Goal: Participate in discussion

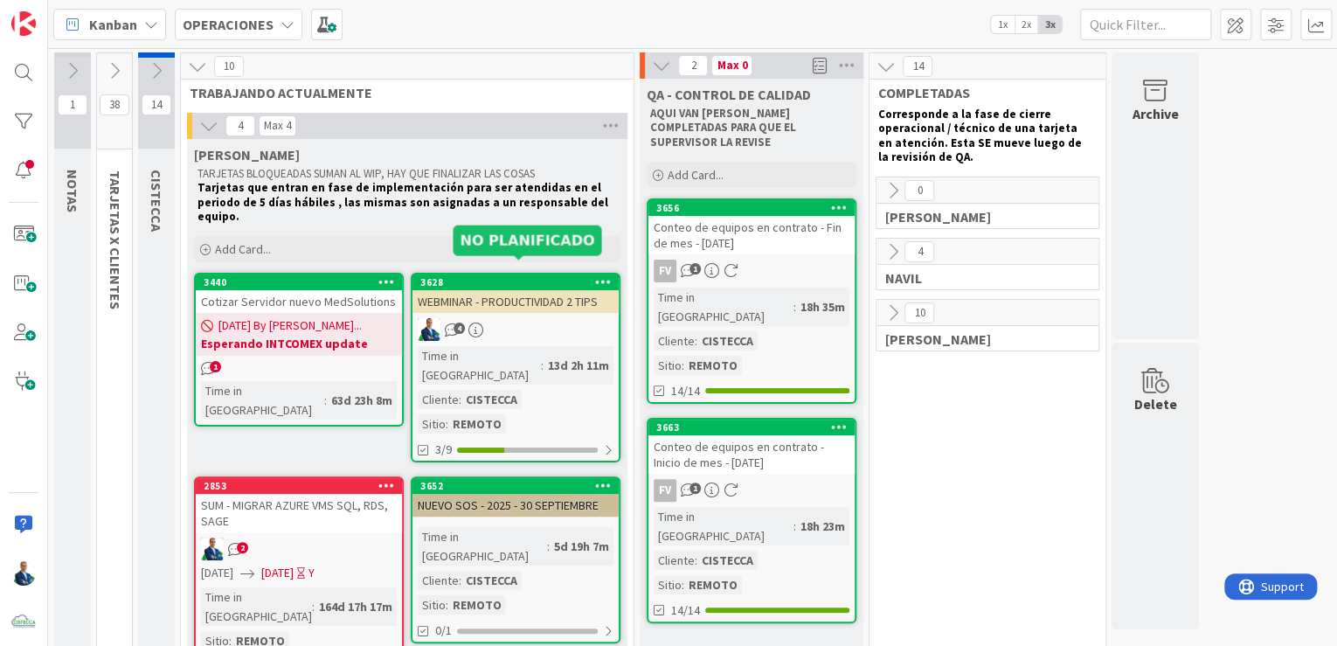
click at [494, 318] on div "4" at bounding box center [515, 329] width 206 height 23
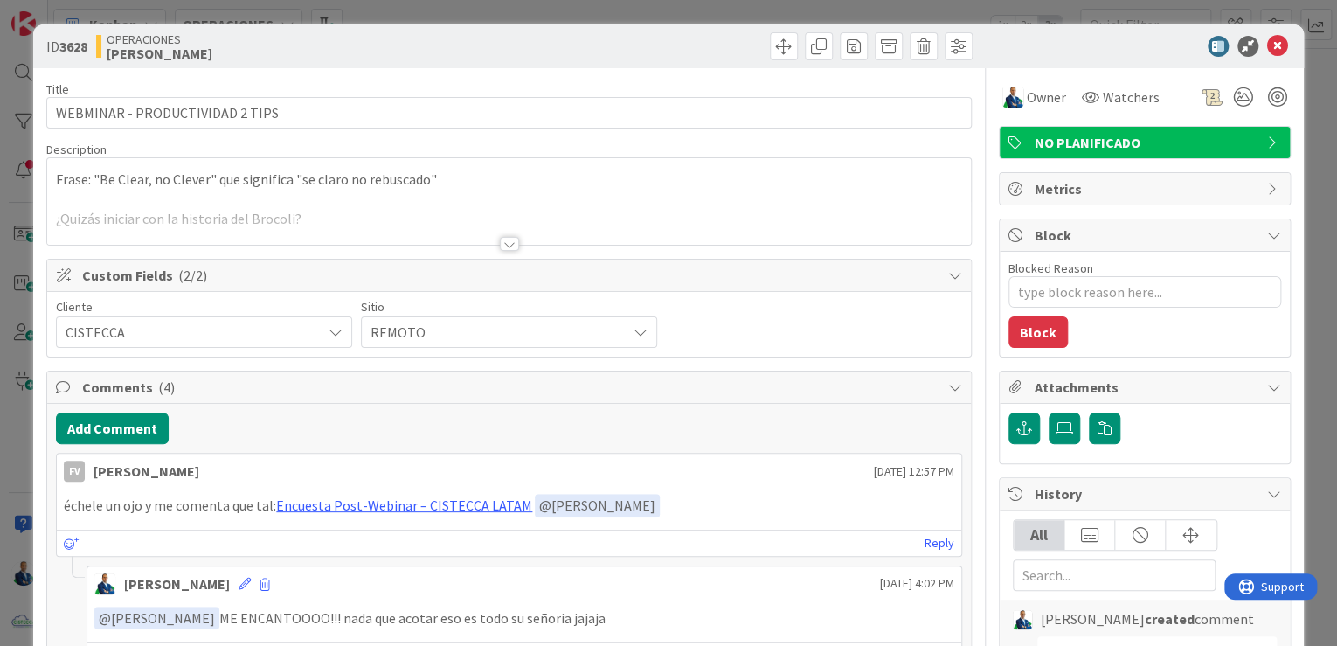
type textarea "x"
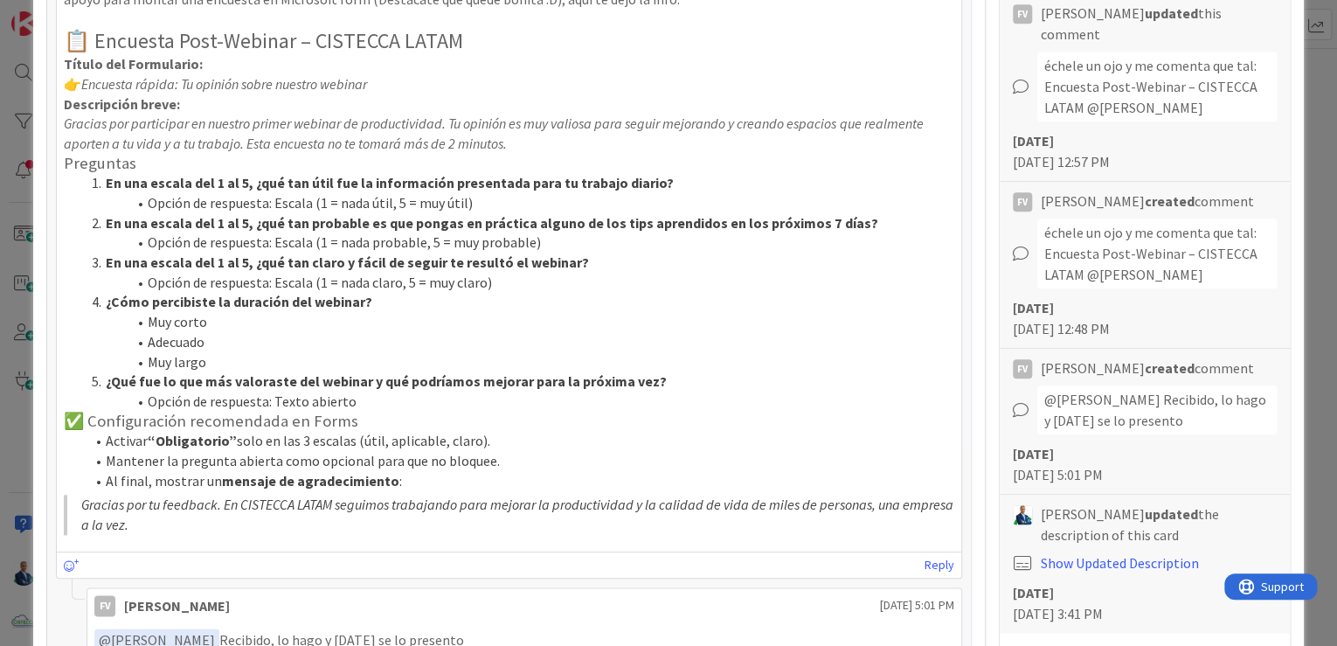
scroll to position [909, 0]
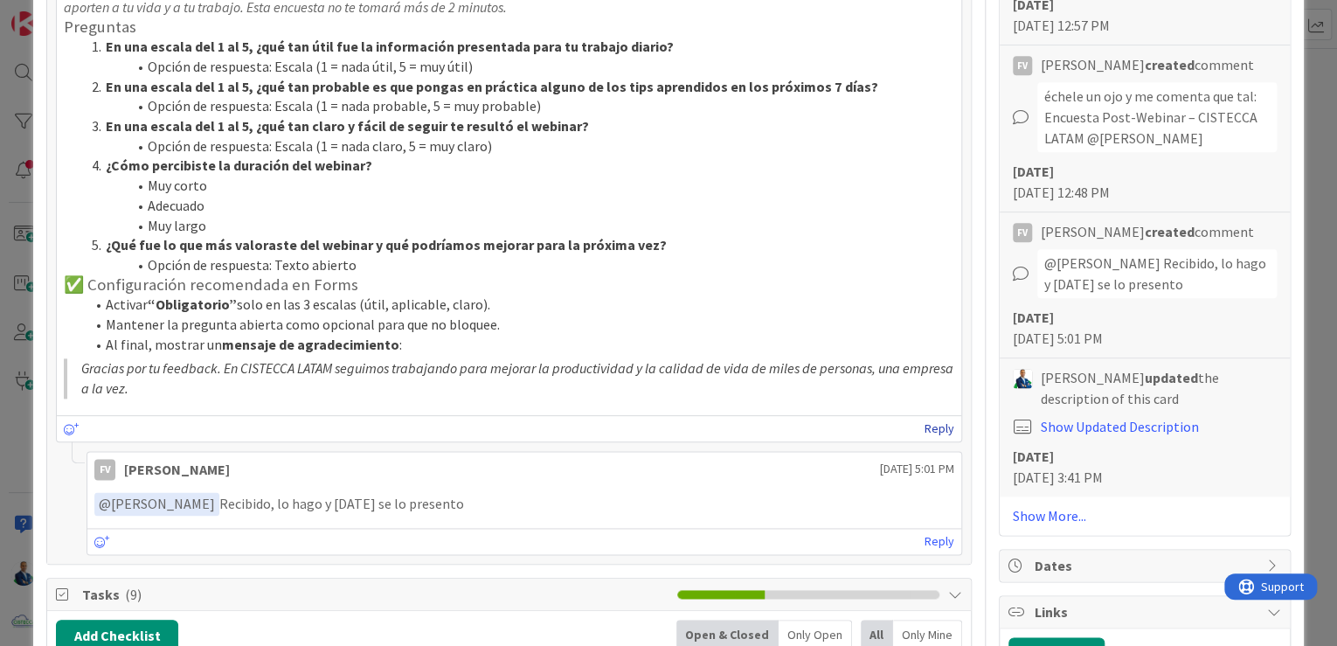
click at [930, 431] on link "Reply" at bounding box center [940, 429] width 30 height 22
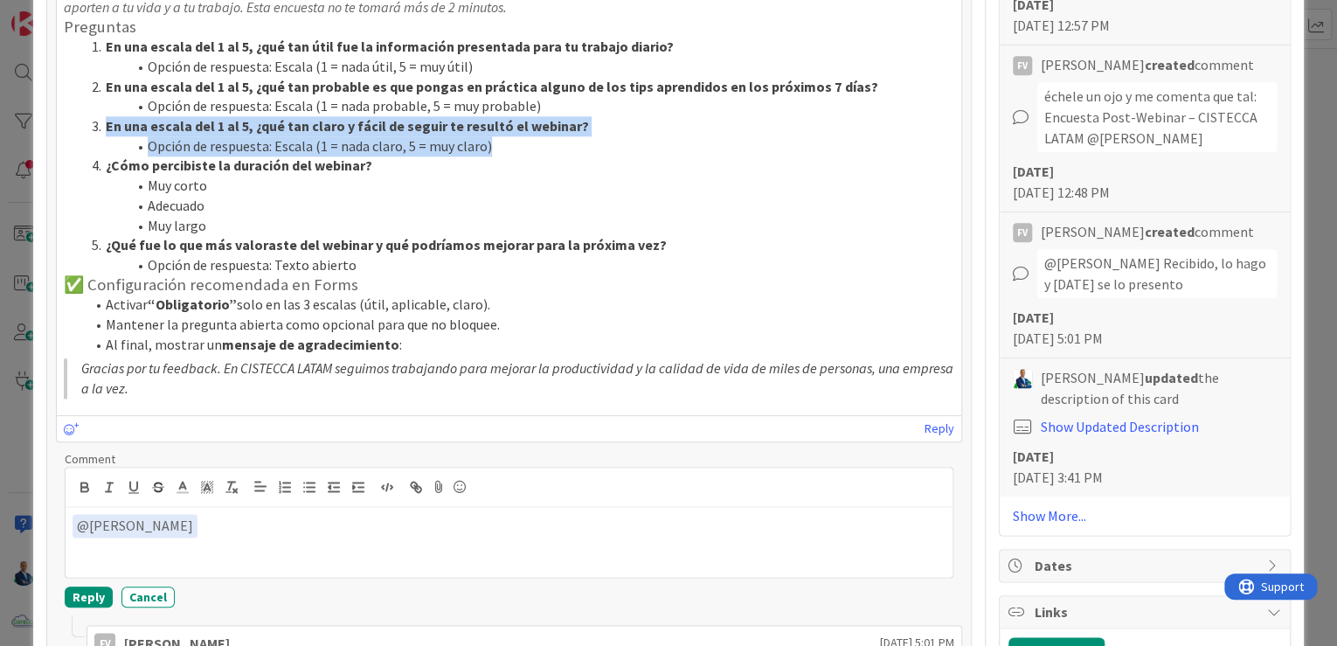
drag, startPoint x: 105, startPoint y: 120, endPoint x: 530, endPoint y: 140, distance: 425.2
click at [530, 140] on ol "En una escala del 1 al 5, ¿qué tan útil fue la información presentada para tu t…" at bounding box center [509, 156] width 891 height 239
copy ol "En una escala del 1 al 5, ¿qué tan claro y fácil de seguir te resultó el webina…"
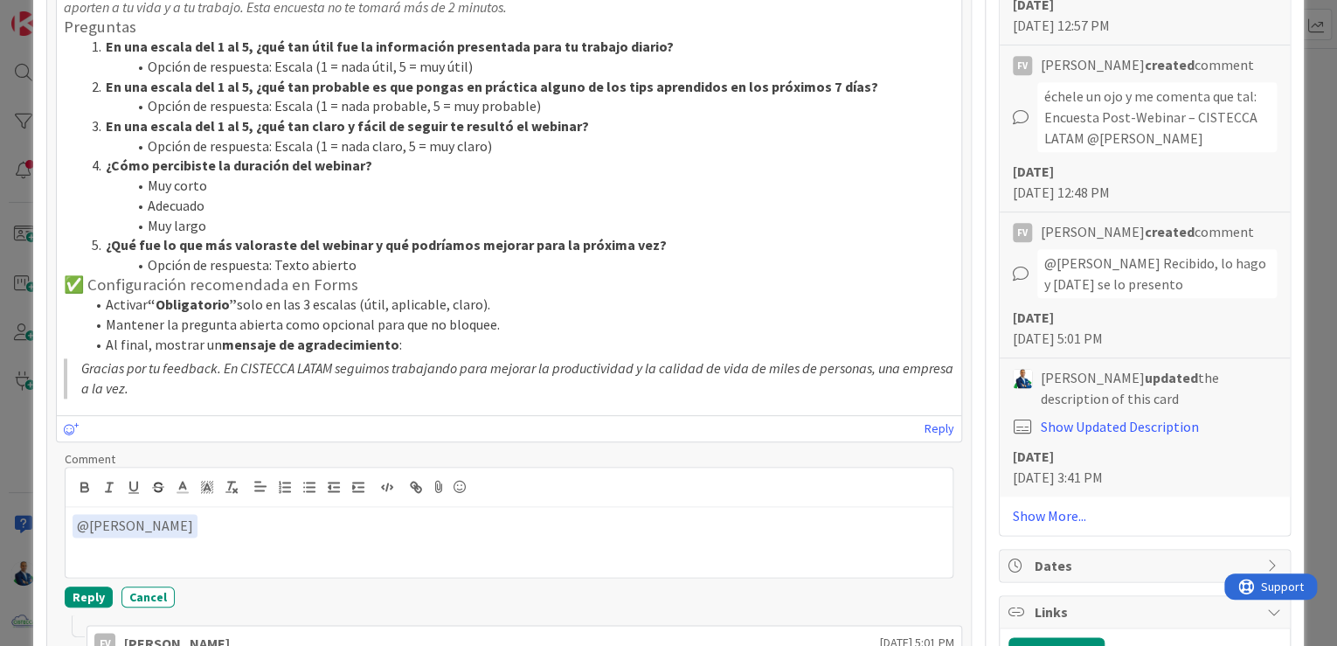
click at [914, 418] on div "Reply" at bounding box center [509, 428] width 905 height 26
click at [947, 436] on div "Reply" at bounding box center [509, 428] width 905 height 26
click at [940, 430] on link "Reply" at bounding box center [940, 429] width 30 height 22
click at [318, 570] on div "﻿ @ [PERSON_NAME] ﻿" at bounding box center [509, 542] width 887 height 70
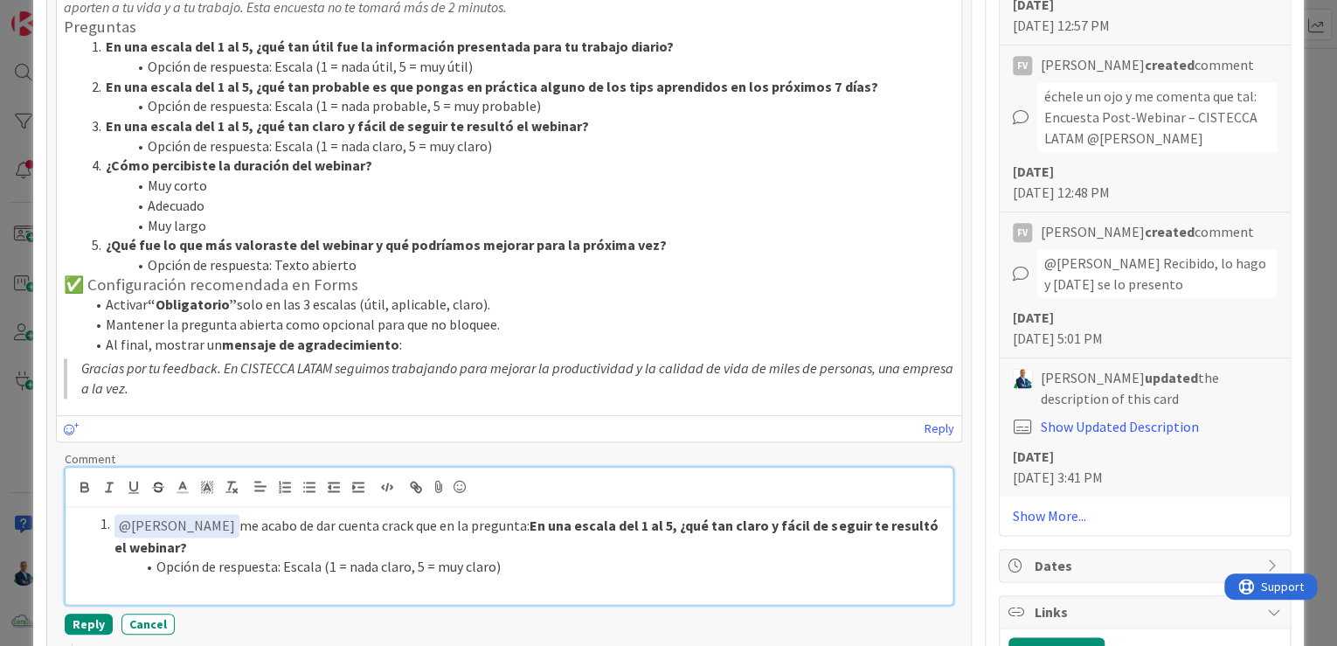
click at [557, 562] on li "Opción de respuesta: Escala (1 = nada claro, 5 = muy claro)" at bounding box center [520, 567] width 852 height 20
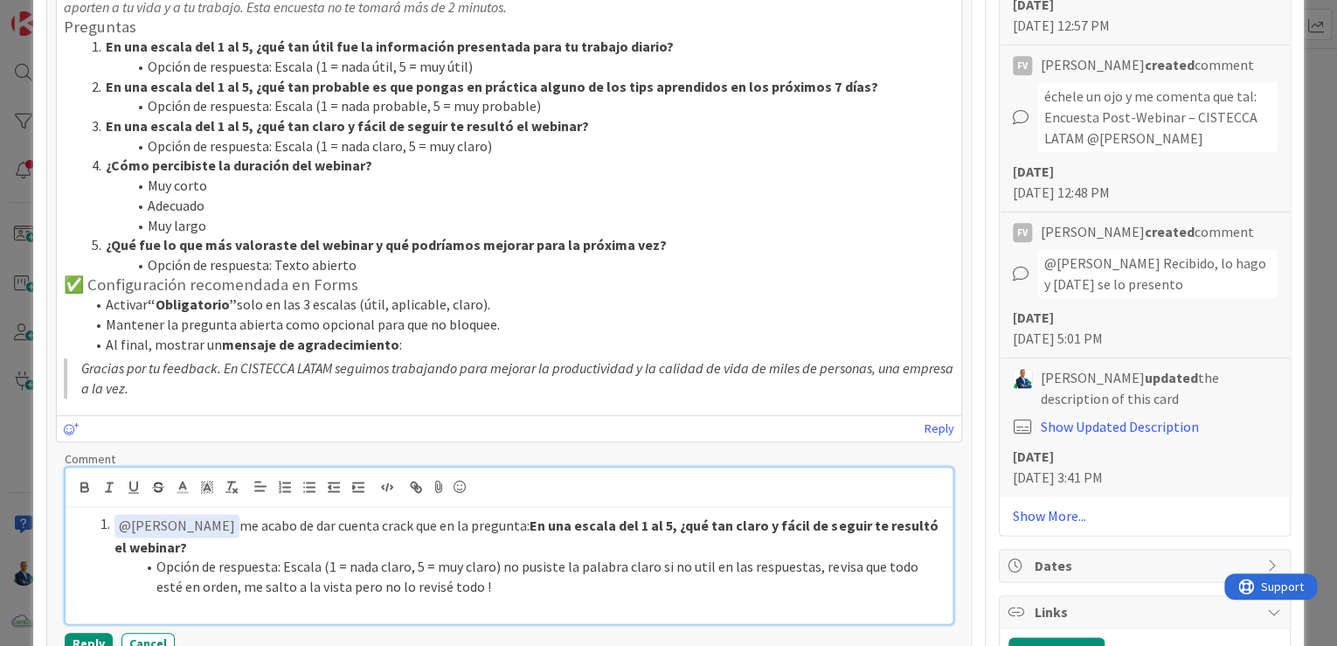
scroll to position [979, 0]
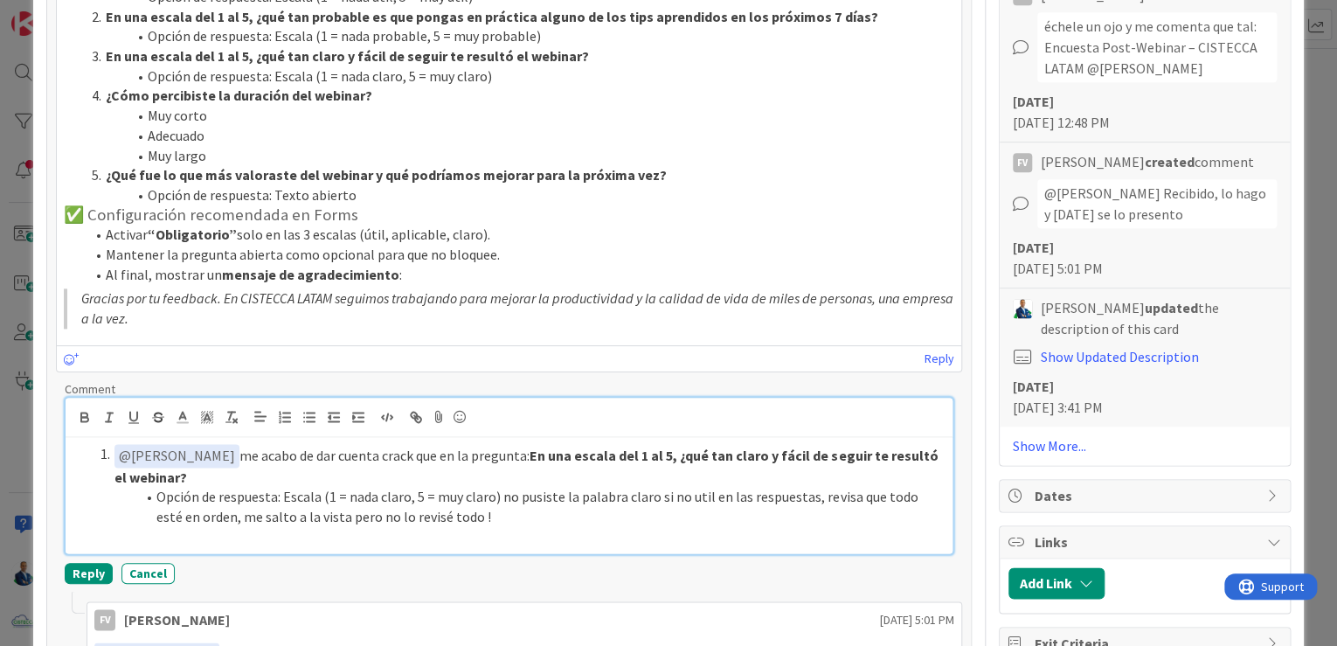
click at [685, 495] on li "Opción de respuesta: Escala (1 = nada claro, 5 = muy claro) no pusiste la palab…" at bounding box center [520, 506] width 852 height 39
click at [226, 513] on li "Opción de respuesta: Escala (1 = nada claro, 5 = muy claro) no pusiste la palab…" at bounding box center [520, 506] width 852 height 39
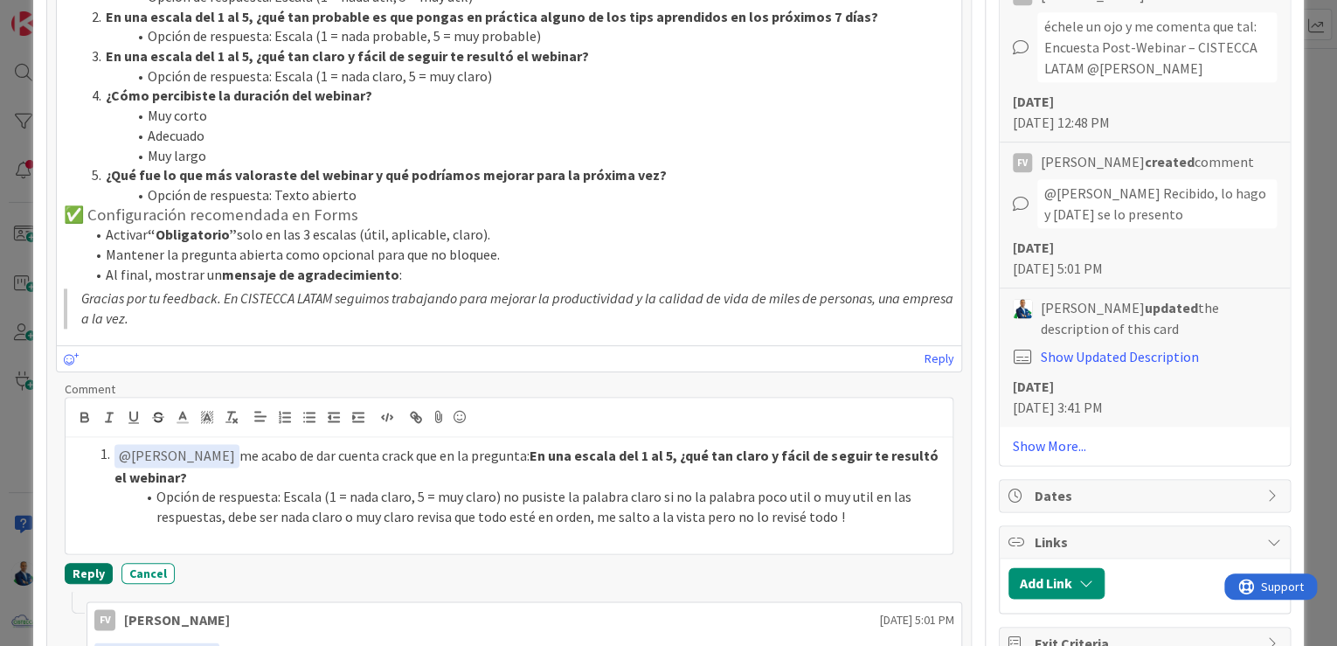
click at [94, 565] on button "Reply" at bounding box center [89, 573] width 48 height 21
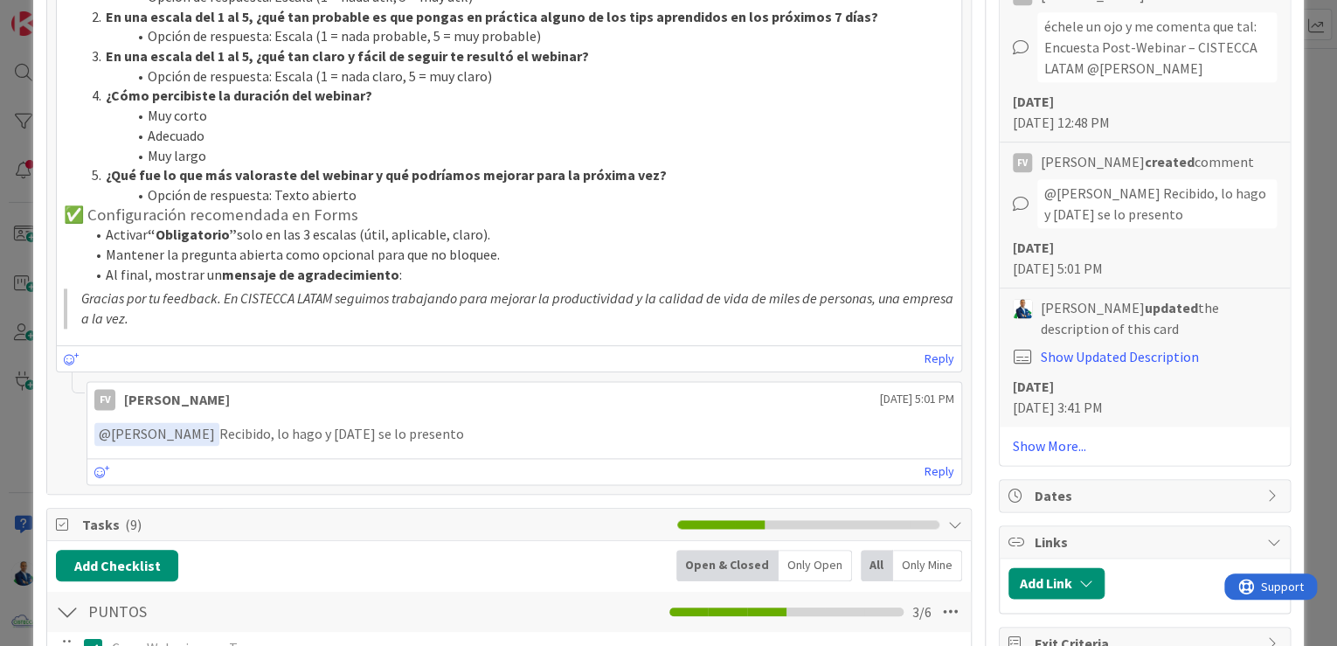
type textarea "x"
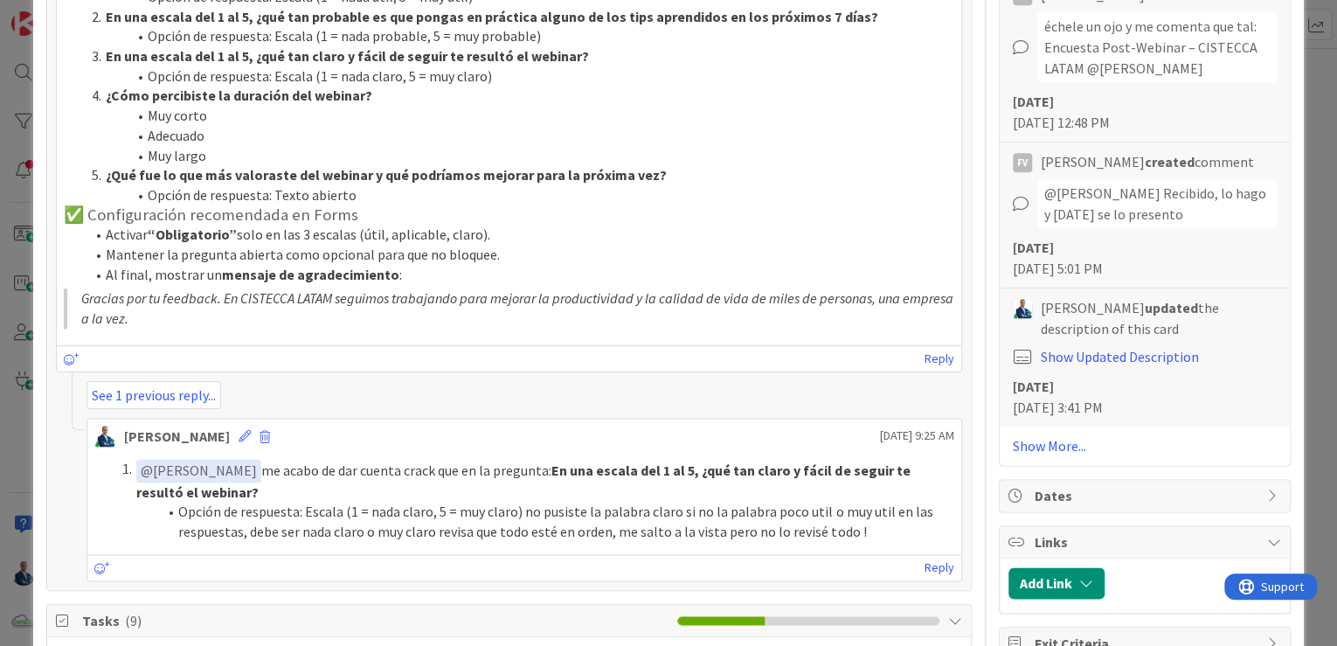
click at [1297, 175] on div "ID 3628 OPERACIONES [PERSON_NAME] Title 31 / 128 WEBMINAR - PRODUCTIVIDAD 2 TIP…" at bounding box center [668, 323] width 1337 height 646
